Goal: Information Seeking & Learning: Learn about a topic

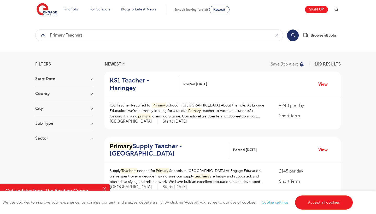
click at [47, 12] on img at bounding box center [47, 9] width 20 height 13
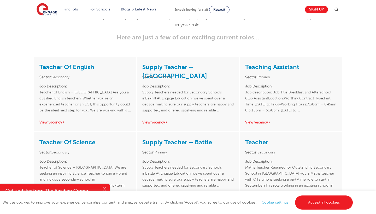
scroll to position [705, 0]
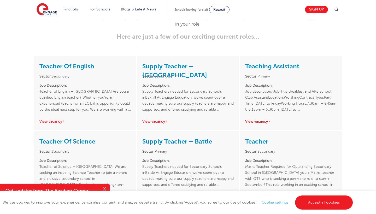
click at [259, 120] on link "View vacancy" at bounding box center [258, 122] width 26 height 4
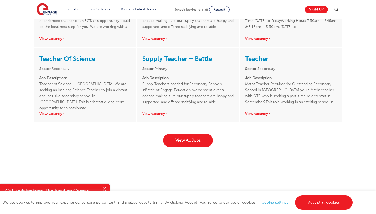
scroll to position [787, 0]
click at [195, 134] on link "View All Jobs" at bounding box center [188, 141] width 50 height 14
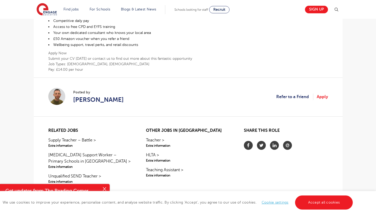
scroll to position [240, 0]
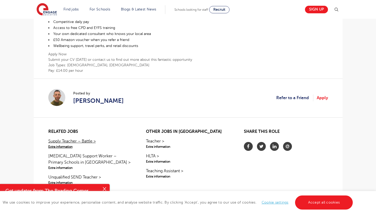
click at [61, 142] on link "Supply Teacher – Battle > Extra information" at bounding box center [90, 143] width 84 height 11
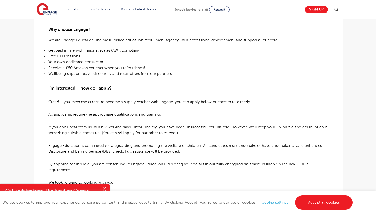
scroll to position [271, 0]
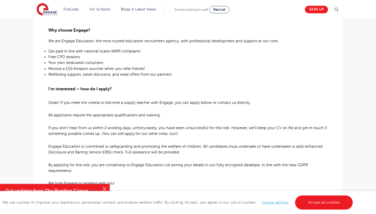
click at [110, 52] on span "Get paid in line with national scales (AWR compliant)" at bounding box center [94, 51] width 92 height 4
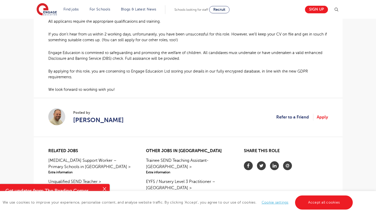
scroll to position [365, 0]
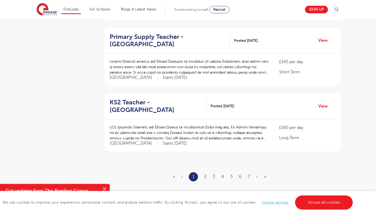
scroll to position [570, 0]
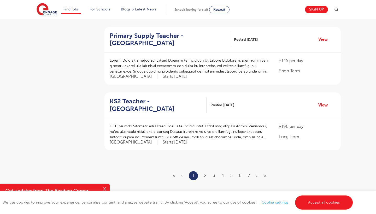
click at [203, 171] on ul "« ‹ 1 2 3 4 5 6 7 › »" at bounding box center [222, 175] width 99 height 9
click at [206, 173] on link "2" at bounding box center [205, 175] width 2 height 5
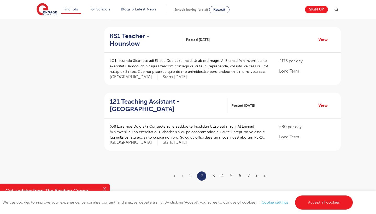
scroll to position [0, 0]
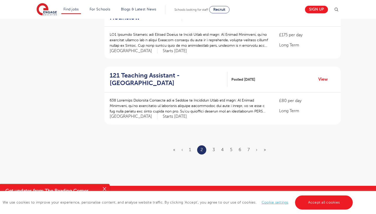
scroll to position [596, 0]
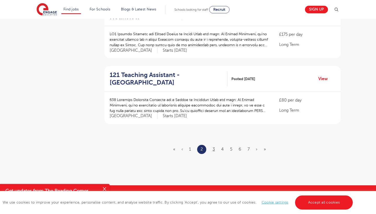
click at [214, 147] on link "3" at bounding box center [213, 149] width 2 height 5
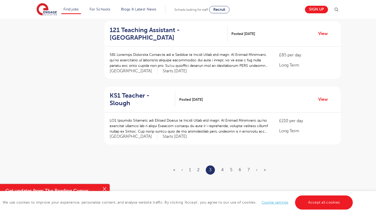
scroll to position [576, 0]
click at [223, 167] on link "4" at bounding box center [222, 169] width 3 height 5
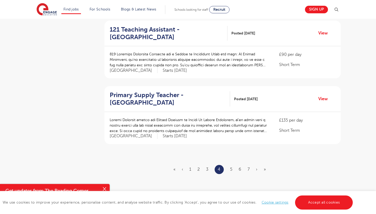
scroll to position [0, 0]
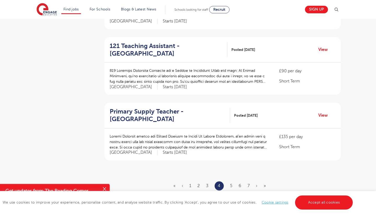
scroll to position [560, 0]
click at [232, 183] on link "5" at bounding box center [231, 185] width 2 height 5
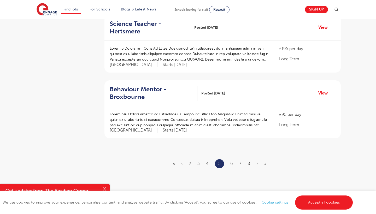
scroll to position [582, 0]
click at [232, 161] on link "6" at bounding box center [231, 163] width 3 height 5
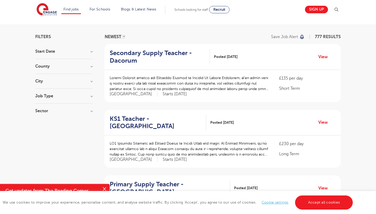
scroll to position [40, 0]
